Goal: Entertainment & Leisure: Consume media (video, audio)

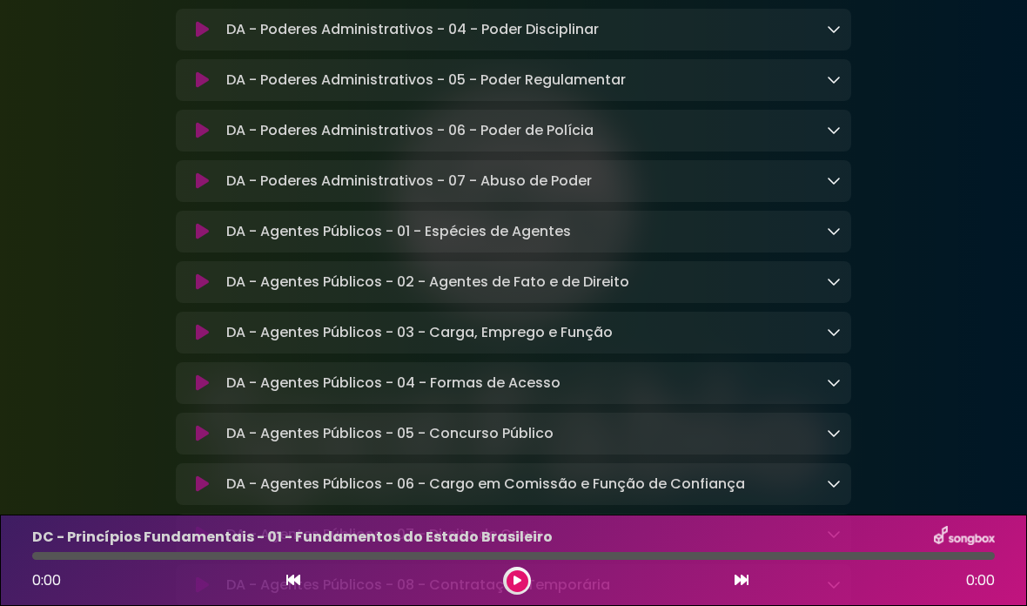
scroll to position [1747, 0]
click at [257, 240] on font "DA - Agentes Públicos - 01 - Espécies de Agentes" at bounding box center [398, 230] width 345 height 20
click at [198, 239] on icon at bounding box center [202, 230] width 13 height 17
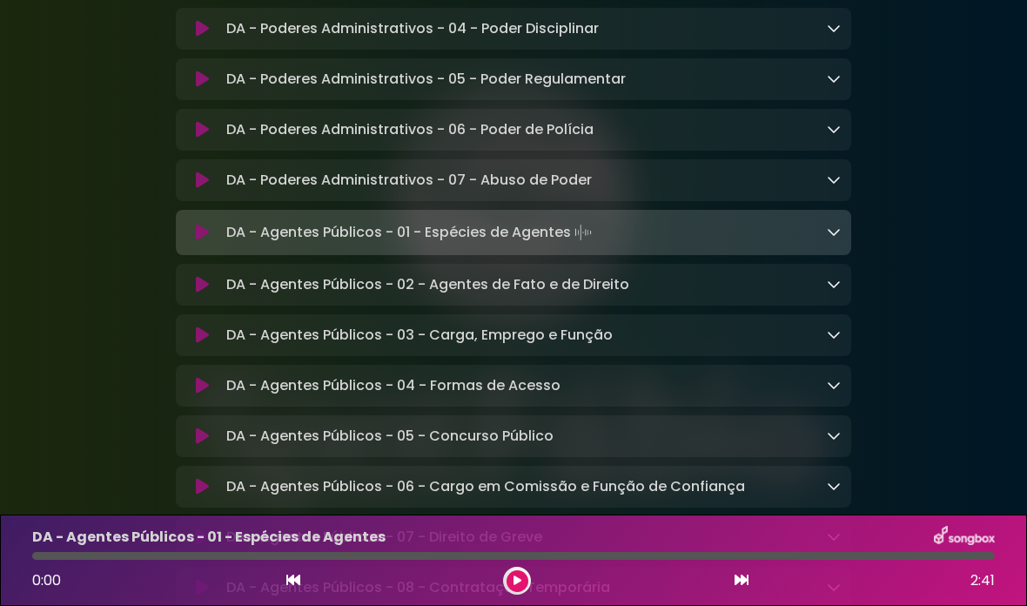
click at [521, 582] on button at bounding box center [518, 581] width 22 height 22
click at [611, 541] on div "DA - Agentes Públicos - 01 - Espécies de Agentes" at bounding box center [514, 537] width 984 height 23
click at [618, 574] on div "0:05 2:41" at bounding box center [514, 581] width 984 height 28
click at [503, 591] on div "0:36 2:41" at bounding box center [514, 581] width 984 height 28
click at [514, 575] on icon at bounding box center [517, 580] width 7 height 10
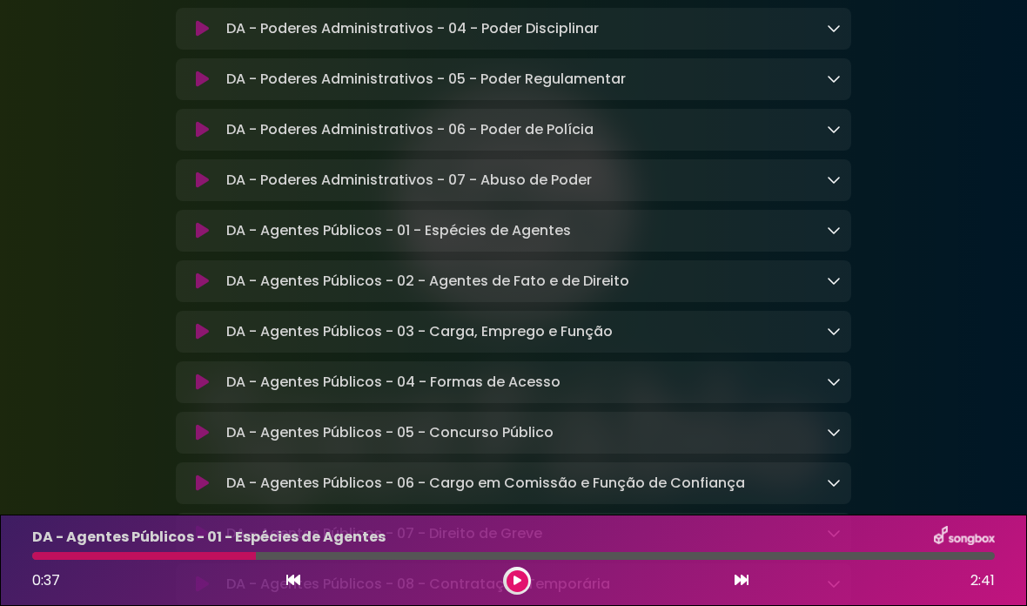
click at [515, 591] on button at bounding box center [518, 581] width 22 height 22
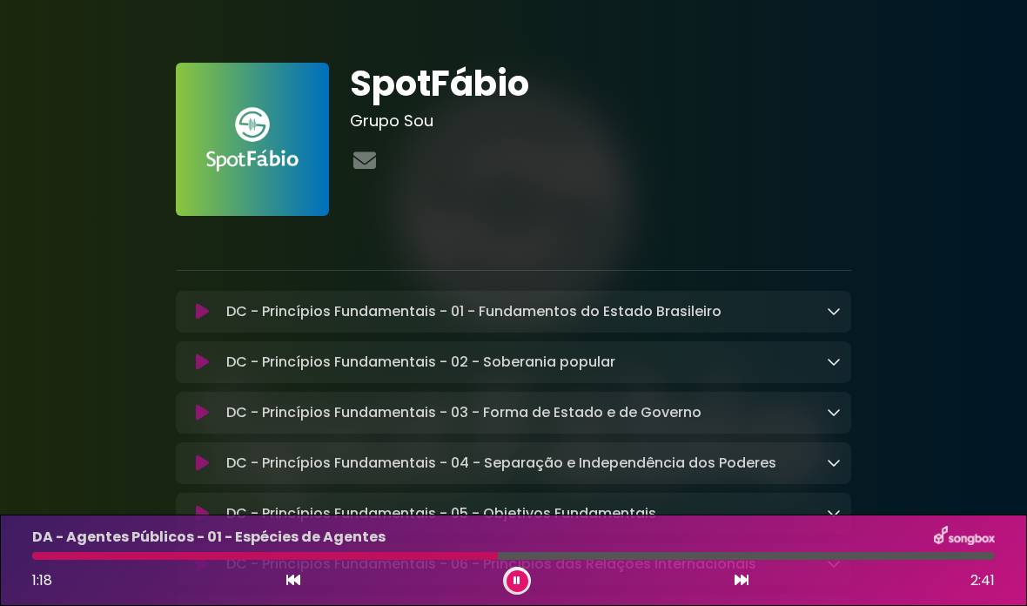
scroll to position [0, 0]
click at [278, 314] on font "DC - Princípios Fundamentais - 01 - Fundamentos do Estado Brasileiro" at bounding box center [473, 311] width 495 height 20
click at [421, 312] on font "DC - Princípios Fundamentais - 01 - Fundamentos do Estado Brasileiro" at bounding box center [473, 311] width 495 height 20
click at [606, 319] on font "DC - Princípios Fundamentais - 01 - Fundamentos do Estado Brasileiro" at bounding box center [473, 311] width 495 height 20
click at [213, 307] on button at bounding box center [202, 311] width 33 height 17
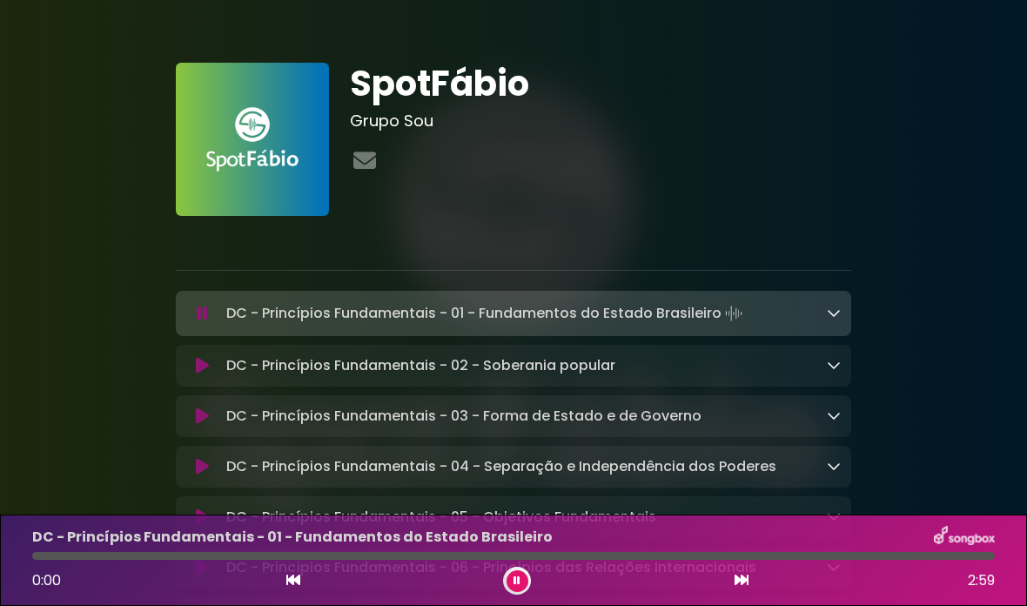
click at [197, 316] on icon at bounding box center [202, 313] width 11 height 17
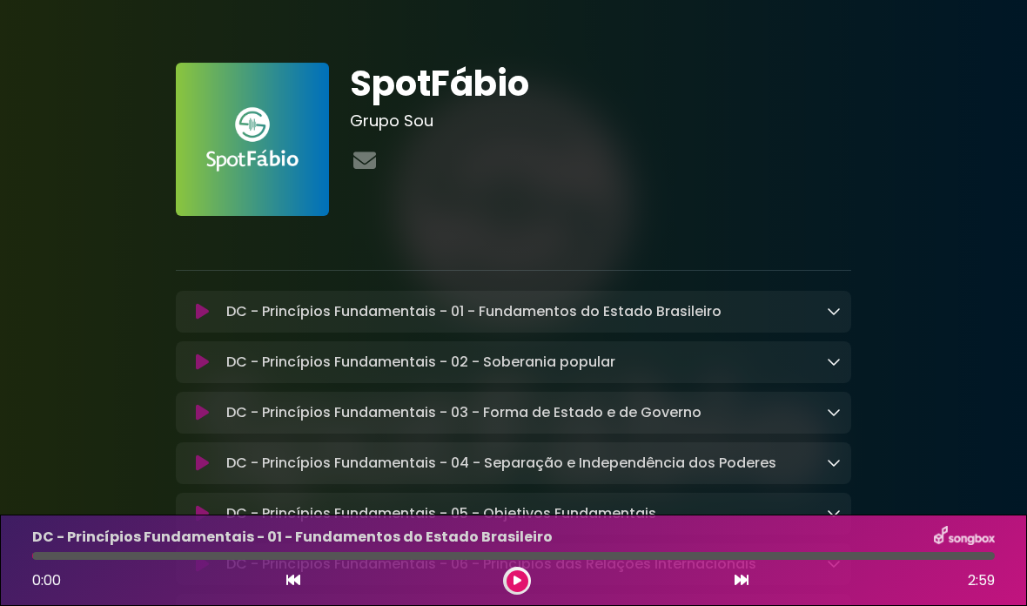
click at [205, 318] on icon at bounding box center [202, 311] width 13 height 17
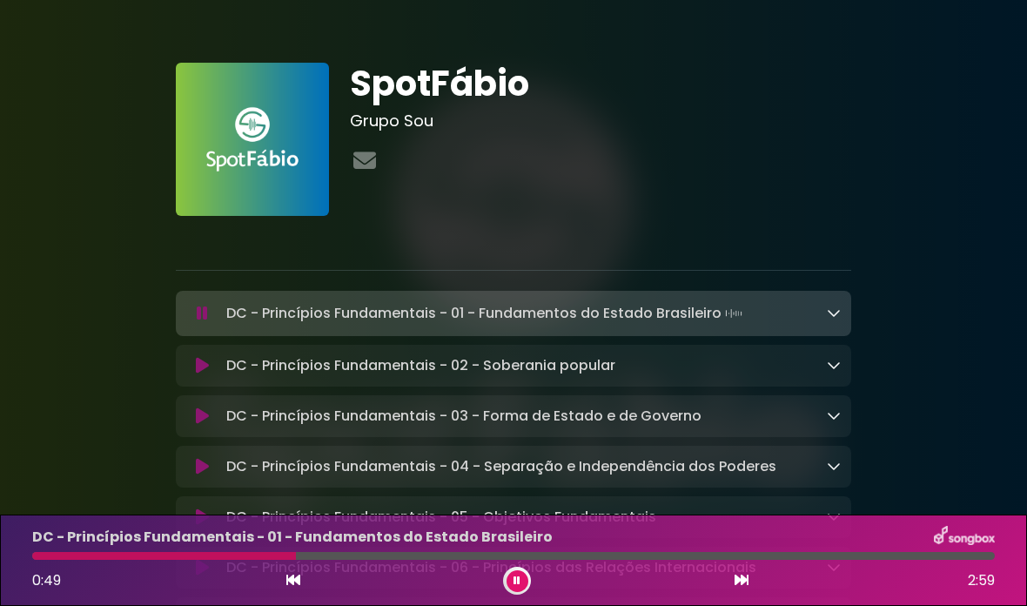
click at [489, 364] on font "DC - Princípios Fundamentais - 02 - Soberania popular" at bounding box center [420, 365] width 389 height 20
click at [201, 370] on icon at bounding box center [202, 365] width 13 height 17
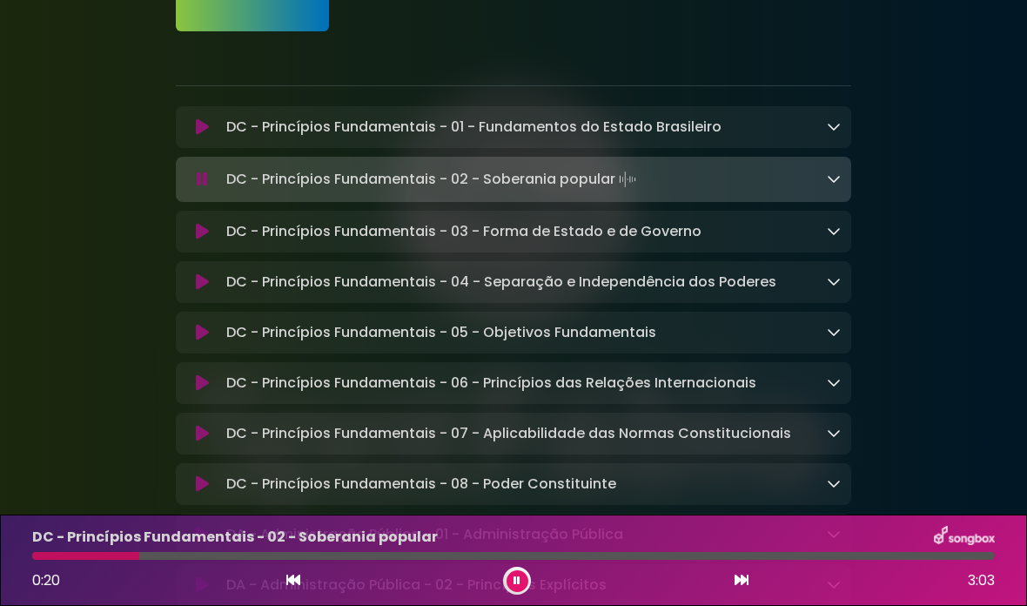
scroll to position [258, 0]
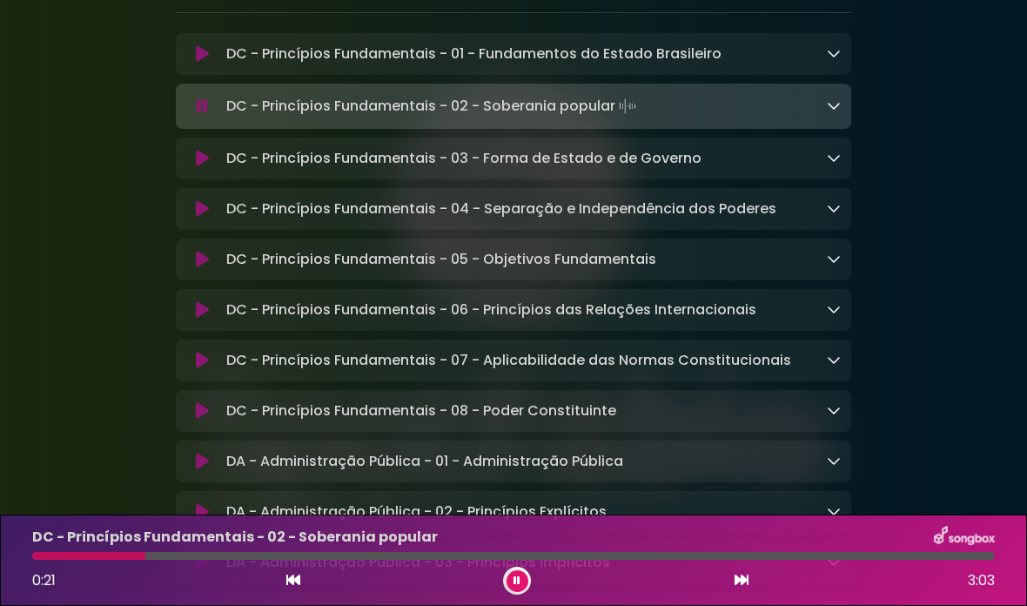
click at [208, 167] on icon at bounding box center [202, 158] width 13 height 17
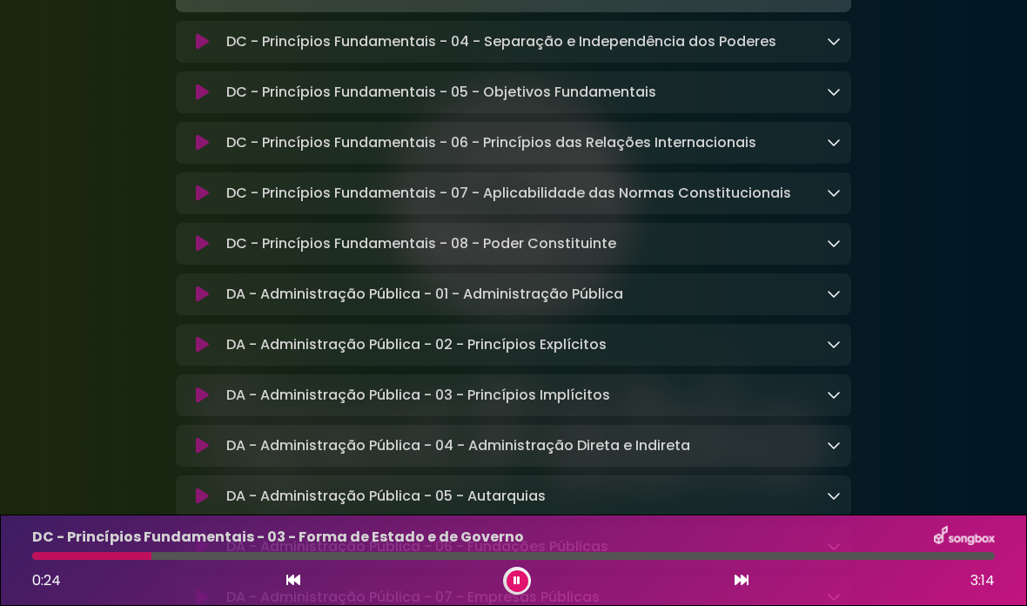
scroll to position [447, 0]
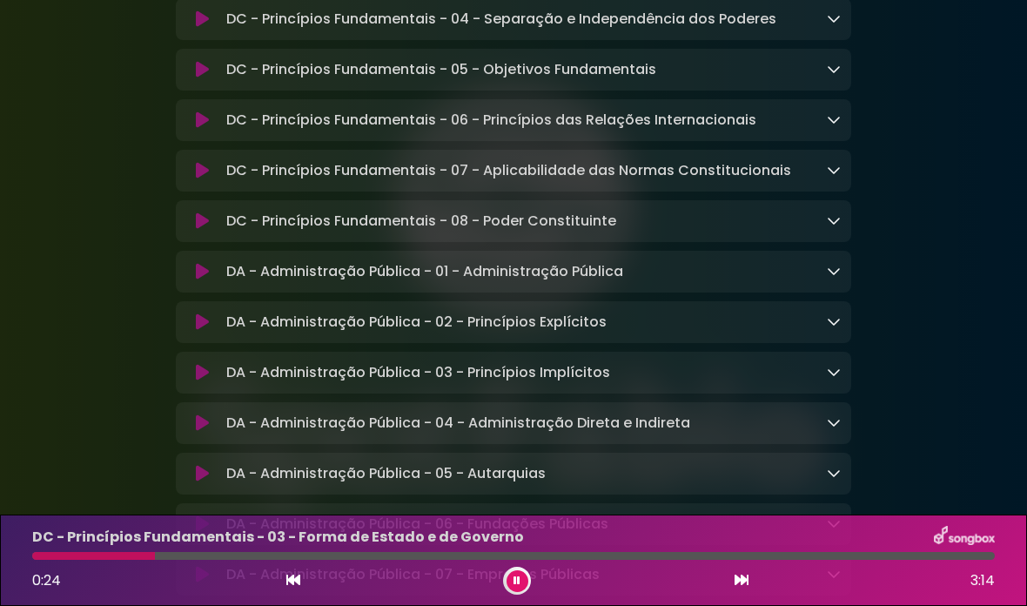
click at [205, 280] on icon at bounding box center [202, 271] width 13 height 17
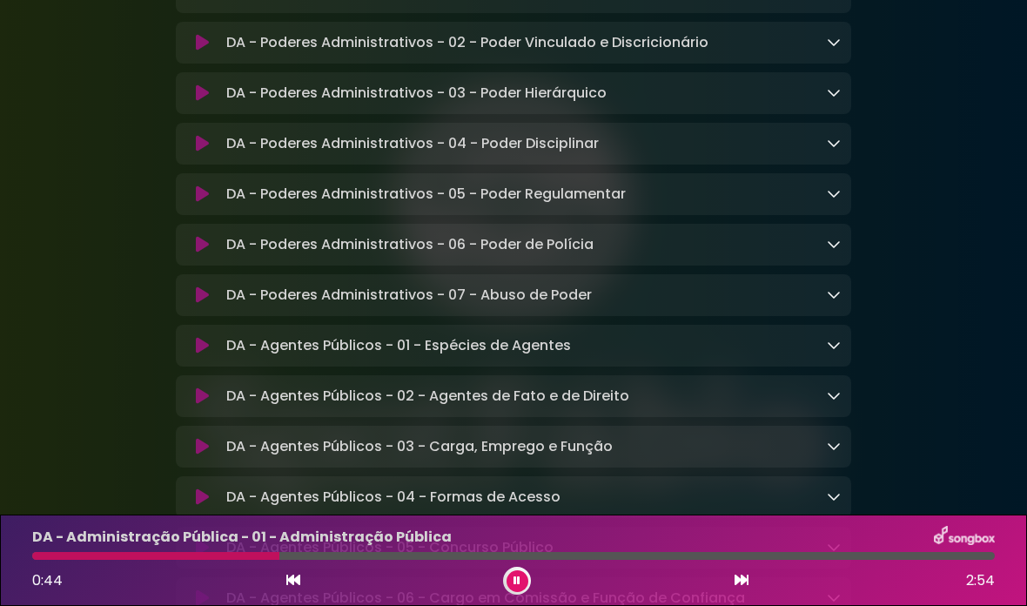
scroll to position [1640, 0]
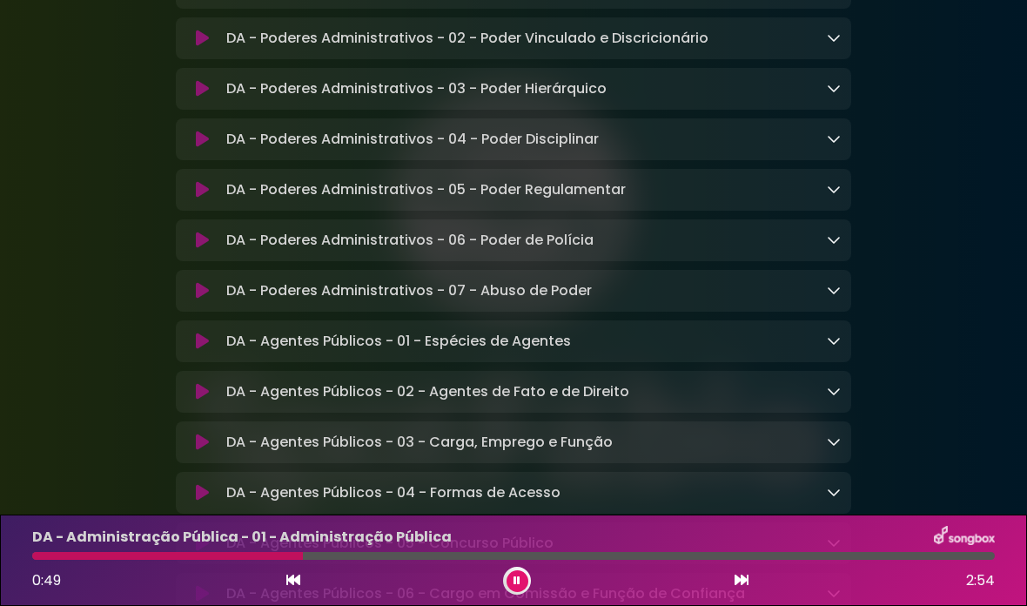
click at [210, 299] on button at bounding box center [202, 290] width 33 height 17
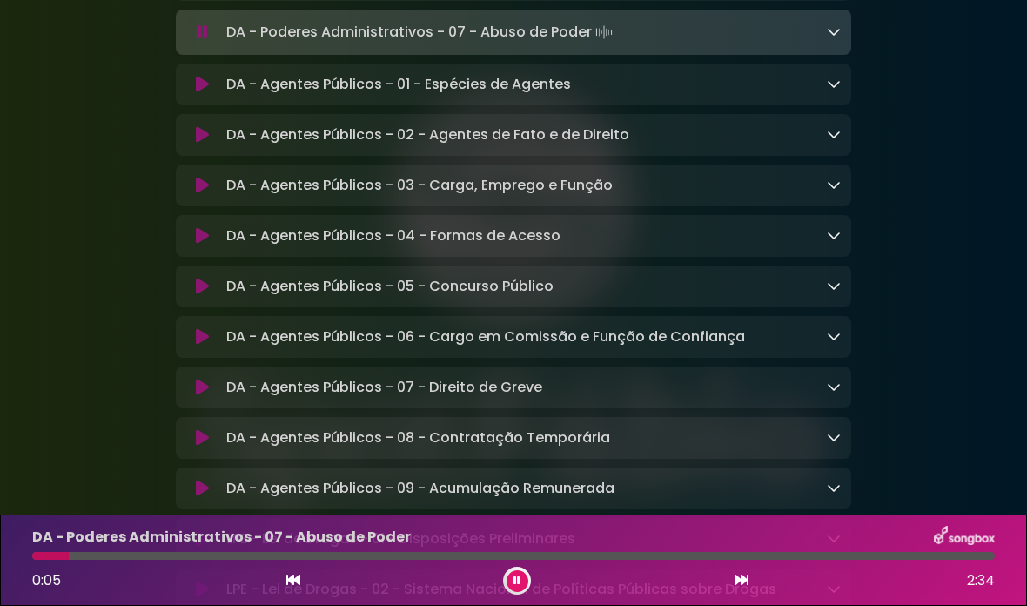
scroll to position [1897, 0]
click at [198, 294] on icon at bounding box center [202, 285] width 13 height 17
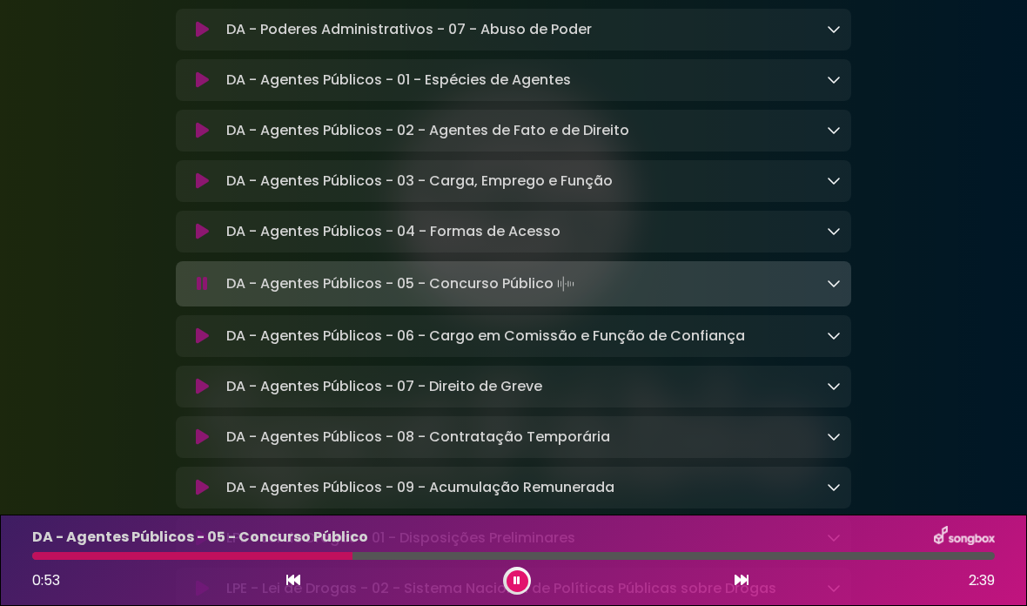
click at [198, 345] on icon at bounding box center [202, 335] width 13 height 17
